Goal: Navigation & Orientation: Find specific page/section

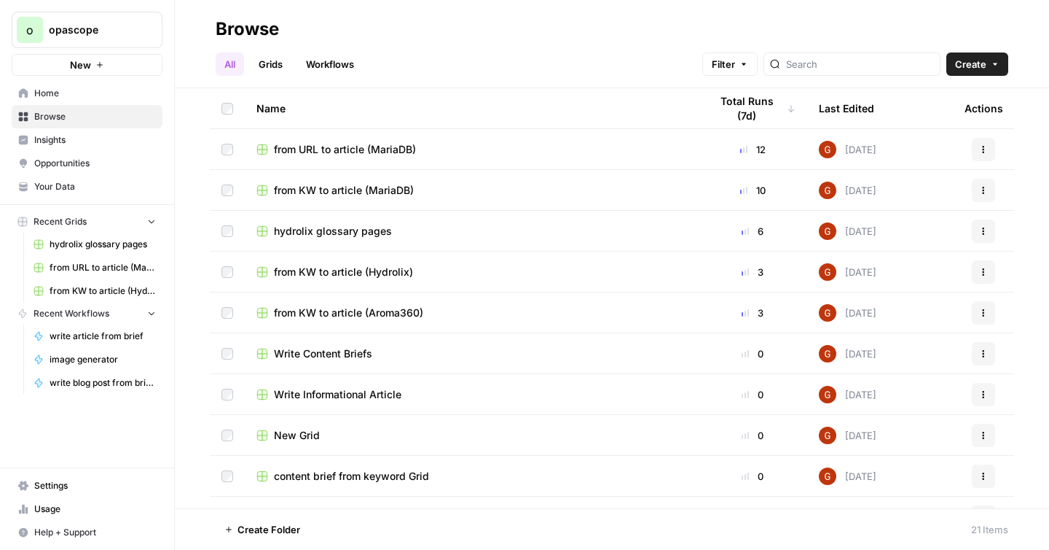
click at [74, 165] on span "Opportunities" at bounding box center [95, 163] width 122 height 13
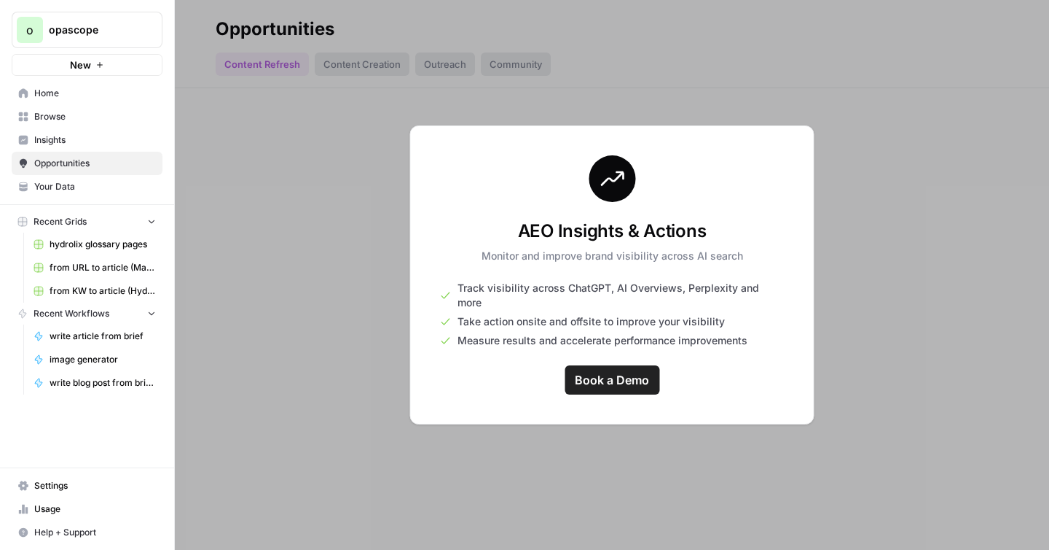
click at [52, 146] on span "Insights" at bounding box center [95, 139] width 122 height 13
click at [74, 184] on span "Your Data" at bounding box center [95, 186] width 122 height 13
